Goal: Book appointment/travel/reservation

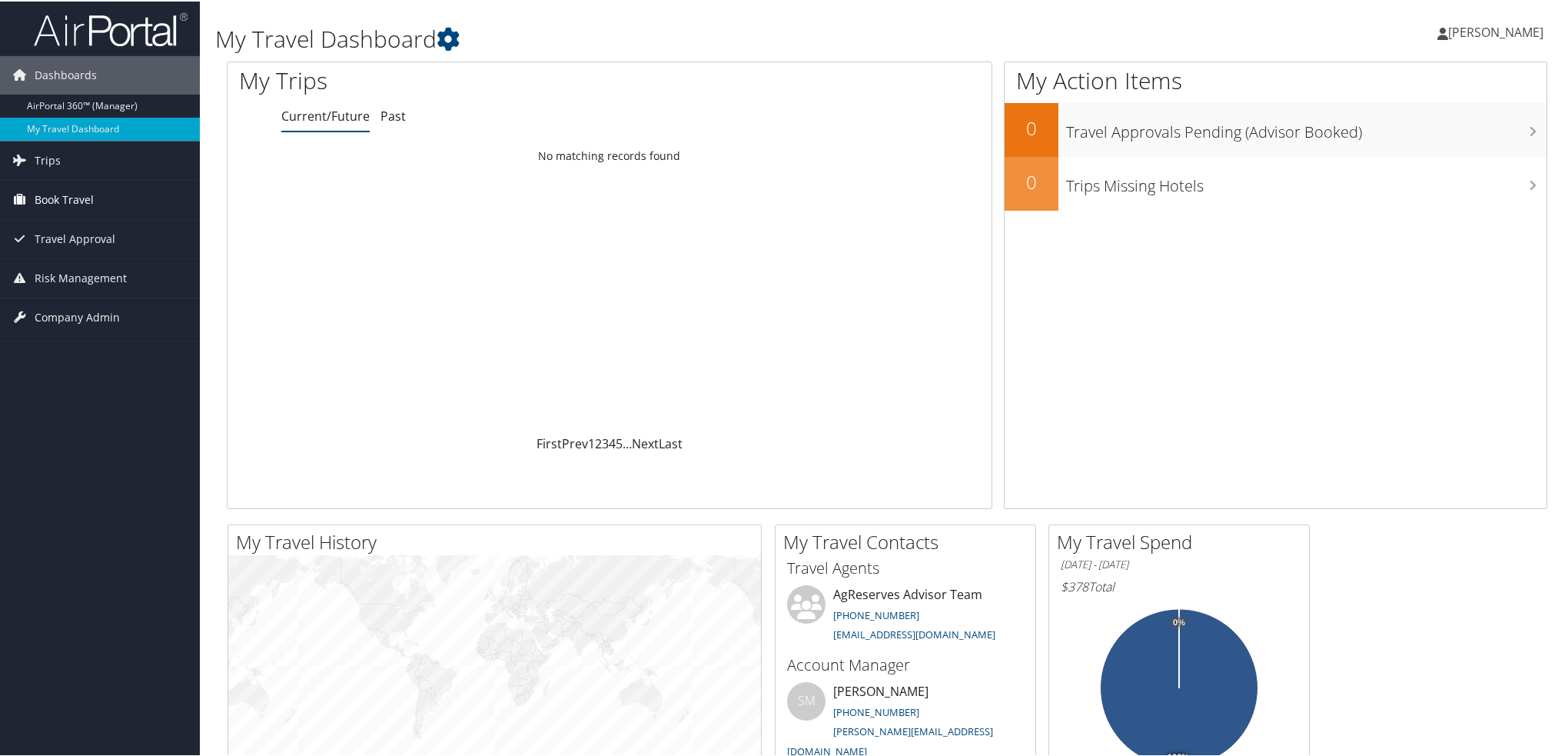
click at [98, 190] on link "Book Travel" at bounding box center [100, 198] width 200 height 38
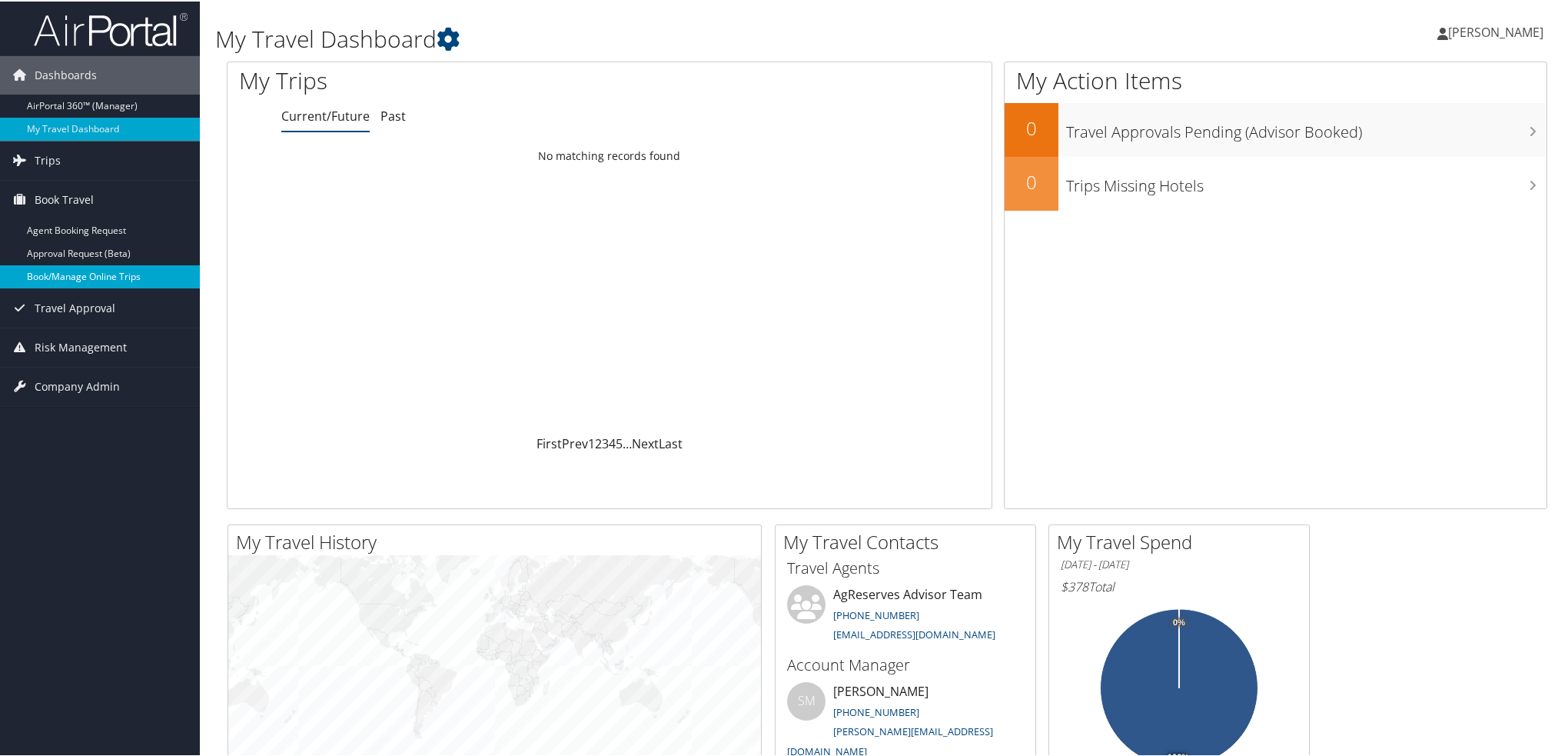
click at [112, 273] on link "Book/Manage Online Trips" at bounding box center [100, 276] width 200 height 23
